Goal: Check status: Check status

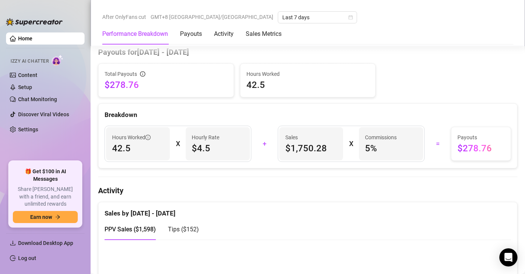
scroll to position [400, 0]
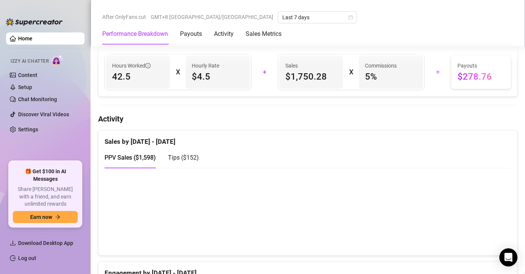
click at [445, 243] on canvas at bounding box center [304, 210] width 401 height 75
click at [193, 155] on span "Tips ( $152 )" at bounding box center [183, 157] width 31 height 7
click at [138, 160] on span "PPV Sales ( $1,598 )" at bounding box center [129, 157] width 51 height 7
click at [433, 222] on canvas at bounding box center [304, 210] width 401 height 75
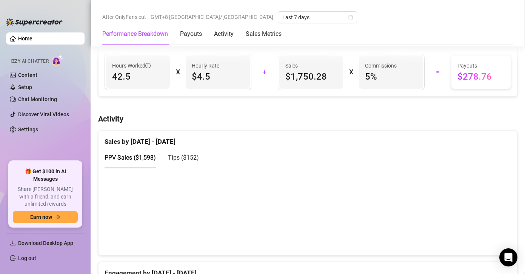
click at [180, 150] on div "Tips ( $152 )" at bounding box center [183, 157] width 31 height 21
click at [133, 158] on span "PPV Sales ( $1,598 )" at bounding box center [129, 157] width 51 height 7
click at [169, 157] on span "Tips ( $152 )" at bounding box center [183, 157] width 31 height 7
click at [136, 157] on span "PPV Sales ( $1,598 )" at bounding box center [129, 157] width 51 height 7
click at [168, 159] on span "Tips ( $152 )" at bounding box center [183, 157] width 31 height 7
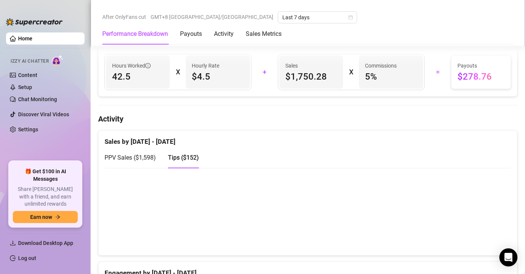
click at [437, 217] on canvas at bounding box center [304, 210] width 401 height 75
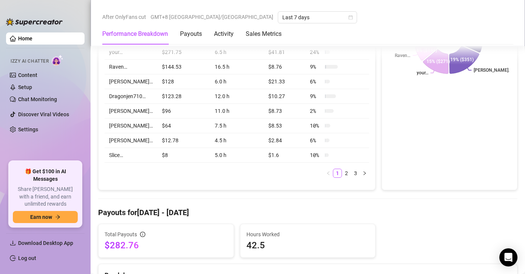
scroll to position [460, 0]
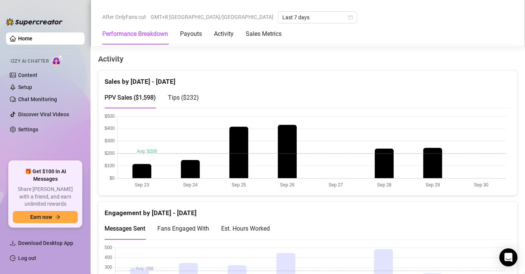
click at [195, 97] on span "Tips ( $232 )" at bounding box center [183, 97] width 31 height 7
click at [190, 96] on span "Tips ( $232 )" at bounding box center [183, 97] width 31 height 7
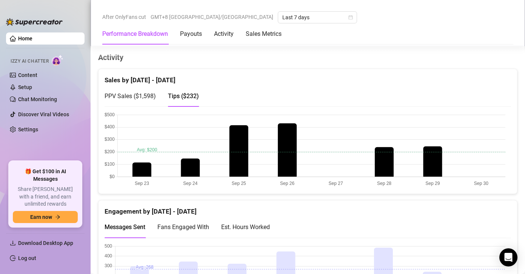
click at [436, 168] on canvas at bounding box center [304, 149] width 401 height 75
click at [409, 215] on div "Engagement by [DATE] - [DATE]" at bounding box center [307, 208] width 406 height 16
click at [387, 169] on canvas at bounding box center [304, 149] width 401 height 75
click at [430, 157] on canvas at bounding box center [304, 149] width 401 height 75
click at [332, 218] on div "Messages Sent Fans Engaged With Est. Hours Worked" at bounding box center [307, 226] width 406 height 21
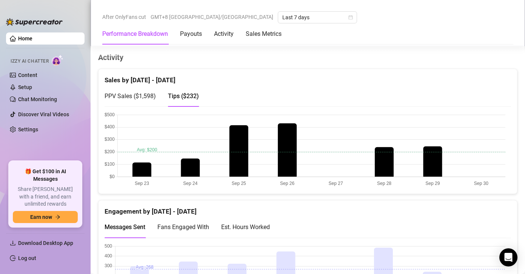
click at [135, 94] on span "PPV Sales ( $1,598 )" at bounding box center [129, 95] width 51 height 7
click at [430, 164] on canvas at bounding box center [304, 149] width 401 height 75
click at [186, 95] on span "Tips ( $232 )" at bounding box center [183, 95] width 31 height 7
click at [428, 153] on canvas at bounding box center [304, 149] width 401 height 75
click at [434, 127] on canvas at bounding box center [304, 149] width 401 height 75
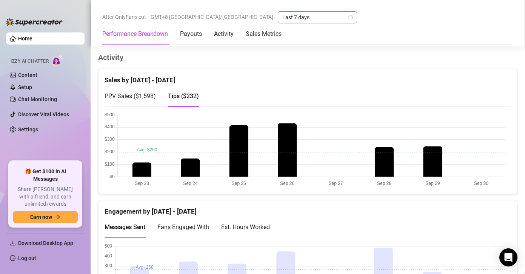
click at [348, 17] on icon "calendar" at bounding box center [350, 17] width 5 height 5
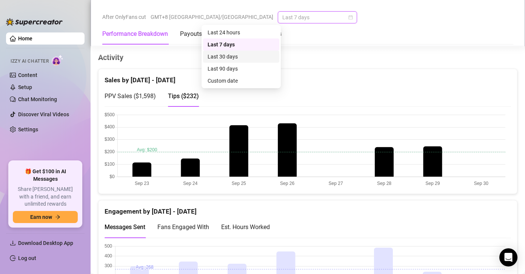
click at [250, 56] on div "Last 30 days" at bounding box center [240, 56] width 67 height 8
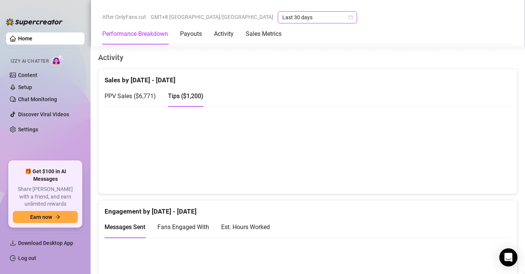
click at [485, 162] on canvas at bounding box center [304, 149] width 401 height 75
click at [139, 97] on span "PPV Sales ( $6,771 )" at bounding box center [129, 95] width 51 height 7
click at [193, 96] on span "Tips ( $1,200 )" at bounding box center [185, 95] width 35 height 7
click at [148, 97] on span "PPV Sales ( $6,771 )" at bounding box center [129, 95] width 51 height 7
click at [385, 149] on canvas at bounding box center [304, 149] width 401 height 75
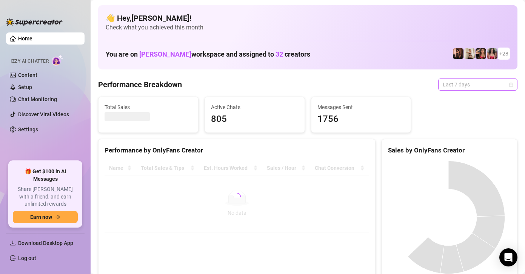
click at [451, 82] on span "Last 7 days" at bounding box center [477, 84] width 70 height 11
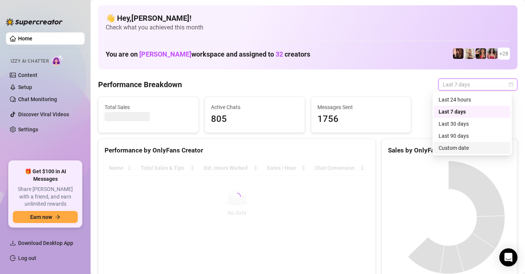
click at [458, 146] on div "Custom date" at bounding box center [471, 148] width 67 height 8
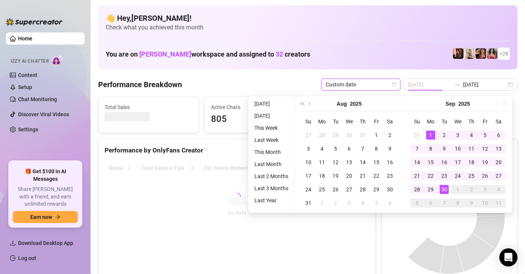
click at [429, 132] on div "1" at bounding box center [430, 134] width 9 height 9
type input "2025-09-23"
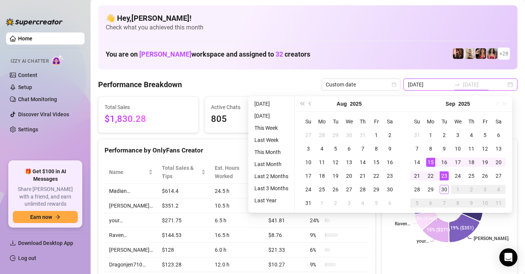
type input "2025-09-15"
click at [432, 161] on div "15" at bounding box center [430, 162] width 9 height 9
type input "2025-09-15"
type input "2025-09-23"
type input "2025-09-15"
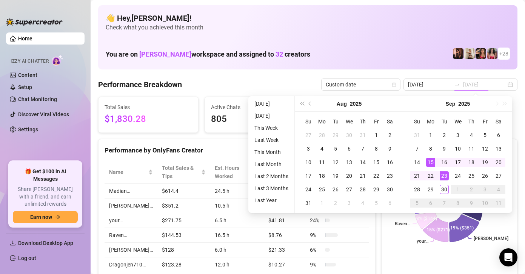
type input "2025-09-23"
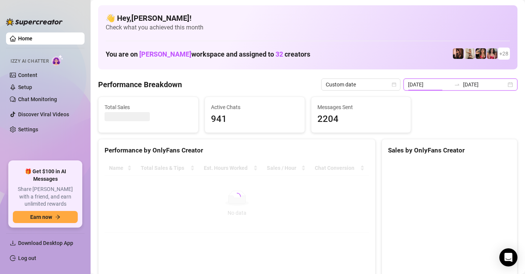
click at [427, 84] on input "2025-09-15" at bounding box center [429, 84] width 43 height 8
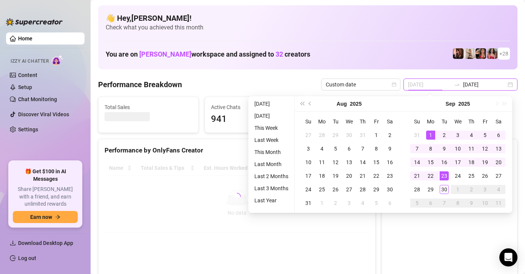
type input "2025-09-01"
click at [430, 133] on div "1" at bounding box center [430, 134] width 9 height 9
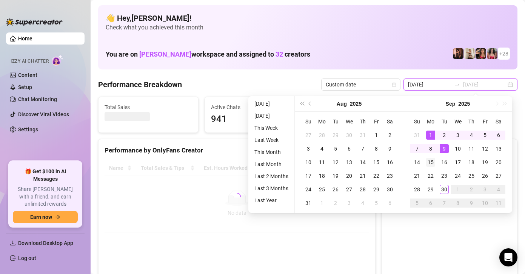
type input "2025-09-15"
click at [430, 160] on div "15" at bounding box center [430, 162] width 9 height 9
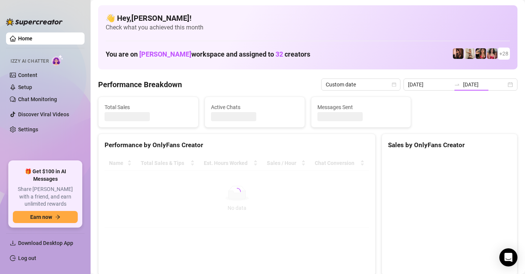
type input "2025-09-01"
type input "2025-09-15"
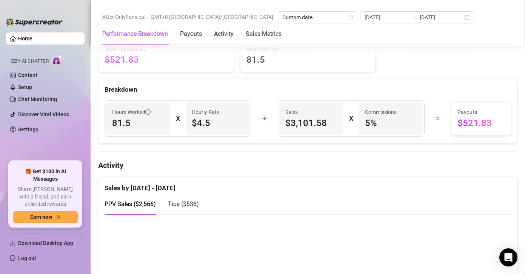
scroll to position [432, 0]
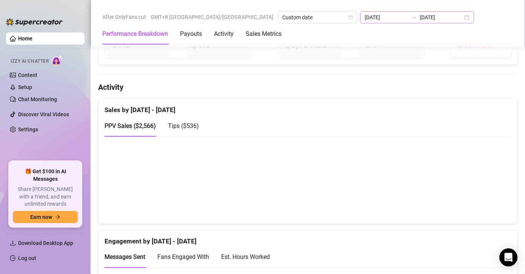
click at [372, 18] on div "2025-09-01 2025-09-15" at bounding box center [417, 17] width 114 height 12
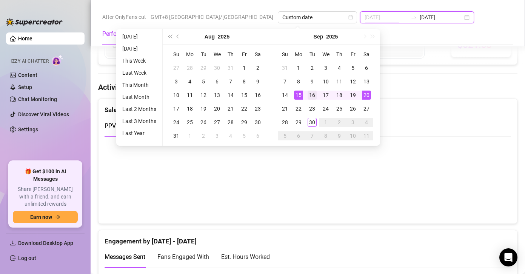
type input "2025-09-16"
click at [310, 95] on div "16" at bounding box center [311, 95] width 9 height 9
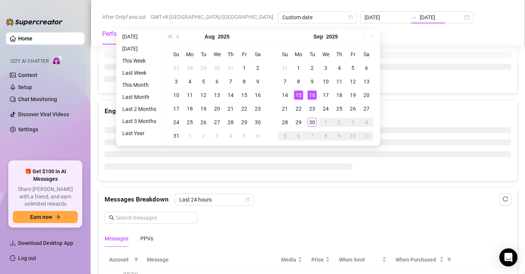
type input "2025-09-16"
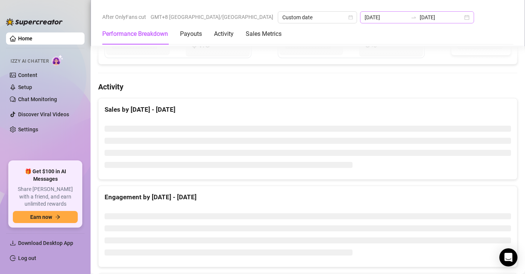
click at [375, 16] on div "2025-09-16 2025-09-16" at bounding box center [417, 17] width 114 height 12
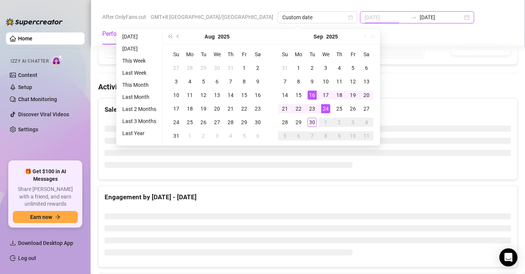
type input "2025-09-16"
click at [312, 92] on div "16" at bounding box center [311, 95] width 9 height 9
type input "2025-09-30"
click at [310, 120] on div "30" at bounding box center [311, 122] width 9 height 9
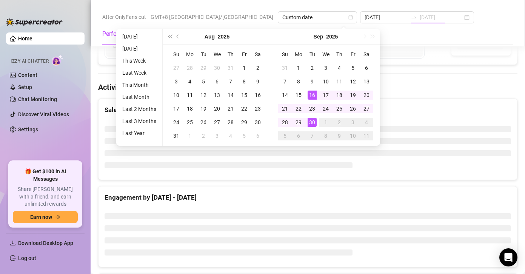
type input "2025-09-30"
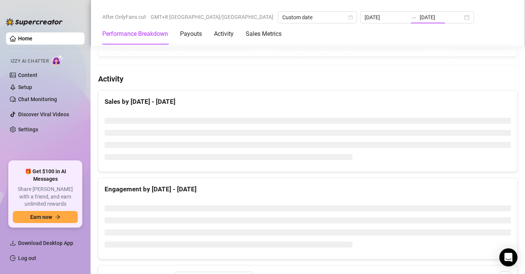
scroll to position [346, 0]
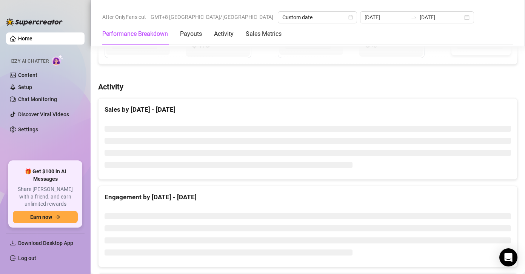
click at [302, 101] on div "Sales by Sep 16 - Sep 30" at bounding box center [307, 106] width 418 height 16
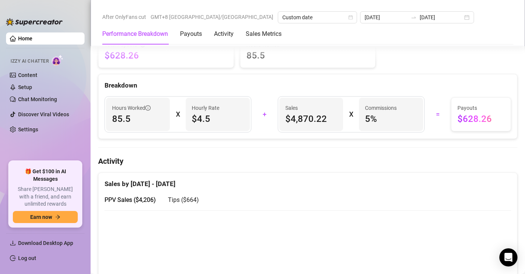
scroll to position [436, 0]
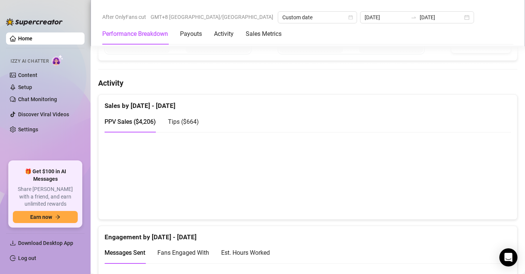
click at [304, 233] on div "Engagement by Sep 16 - Sep 30" at bounding box center [307, 234] width 406 height 16
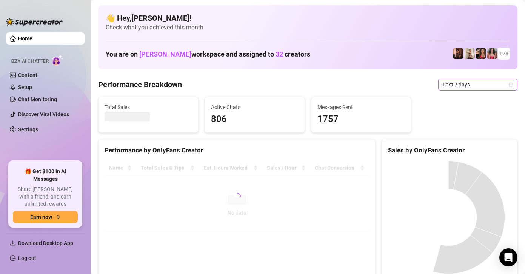
click at [508, 84] on icon "calendar" at bounding box center [510, 84] width 5 height 5
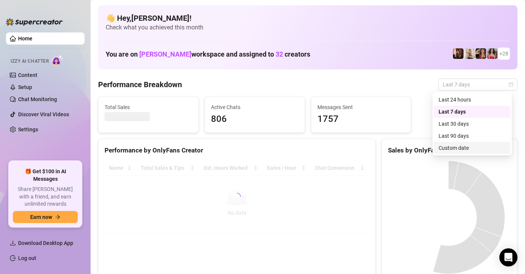
click at [459, 146] on div "Custom date" at bounding box center [471, 148] width 67 height 8
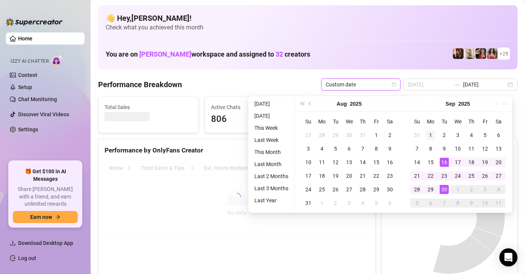
type input "2025-09-01"
click at [431, 132] on div "1" at bounding box center [430, 134] width 9 height 9
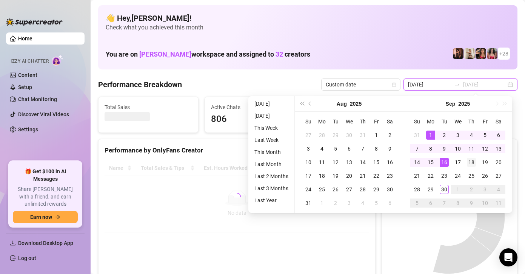
type input "2025-09-18"
click at [469, 159] on div "18" at bounding box center [471, 162] width 9 height 9
type input "2025-09-01"
type input "2025-09-18"
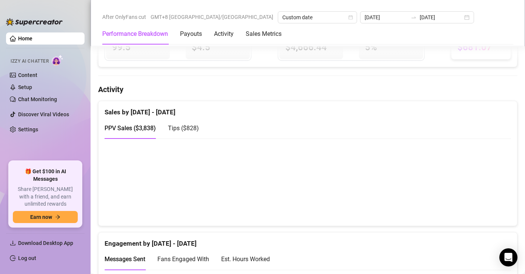
scroll to position [428, 0]
click at [189, 132] on span "Tips ( $828 )" at bounding box center [183, 129] width 31 height 7
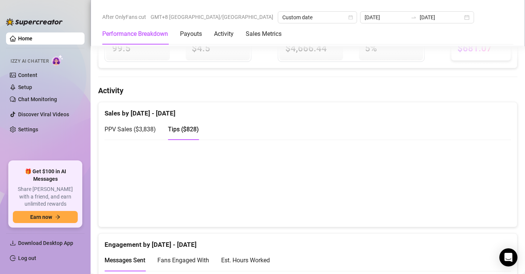
click at [143, 130] on span "PPV Sales ( $3,838 )" at bounding box center [129, 129] width 51 height 7
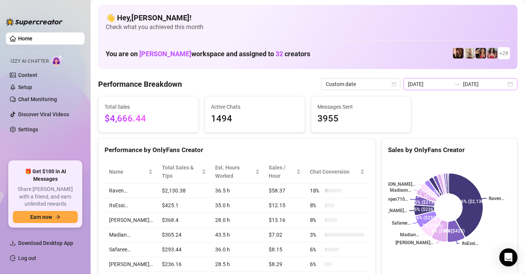
scroll to position [0, 0]
click at [497, 86] on input "2025-09-18" at bounding box center [484, 84] width 43 height 8
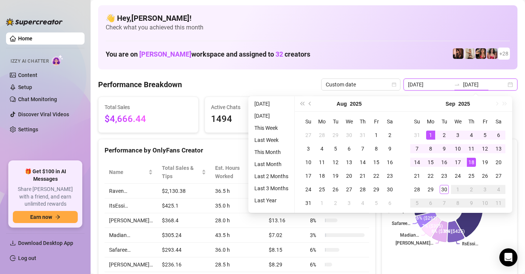
type input "2025-09-01"
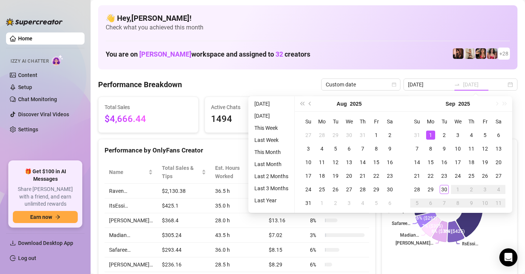
click at [429, 134] on div "1" at bounding box center [430, 134] width 9 height 9
type input "2025-09-15"
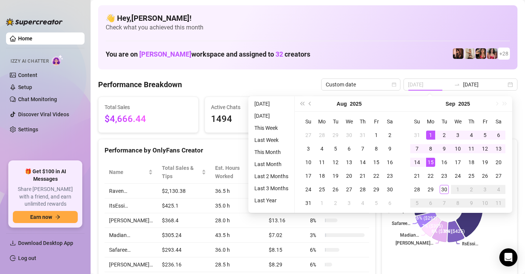
click at [430, 161] on div "15" at bounding box center [430, 162] width 9 height 9
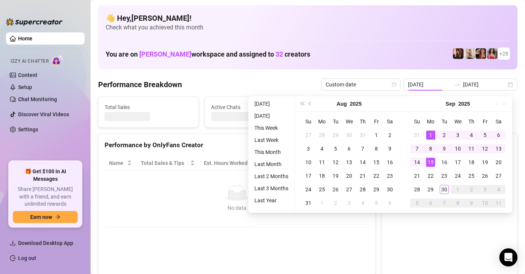
type input "2025-09-15"
type input "2025-09-01"
type input "2025-09-15"
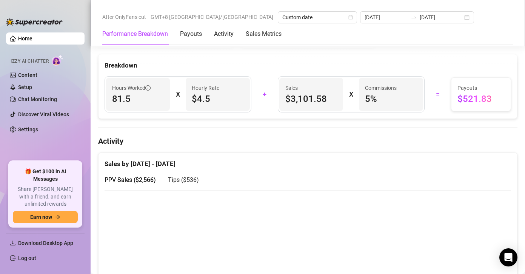
scroll to position [456, 0]
